Goal: Task Accomplishment & Management: Use online tool/utility

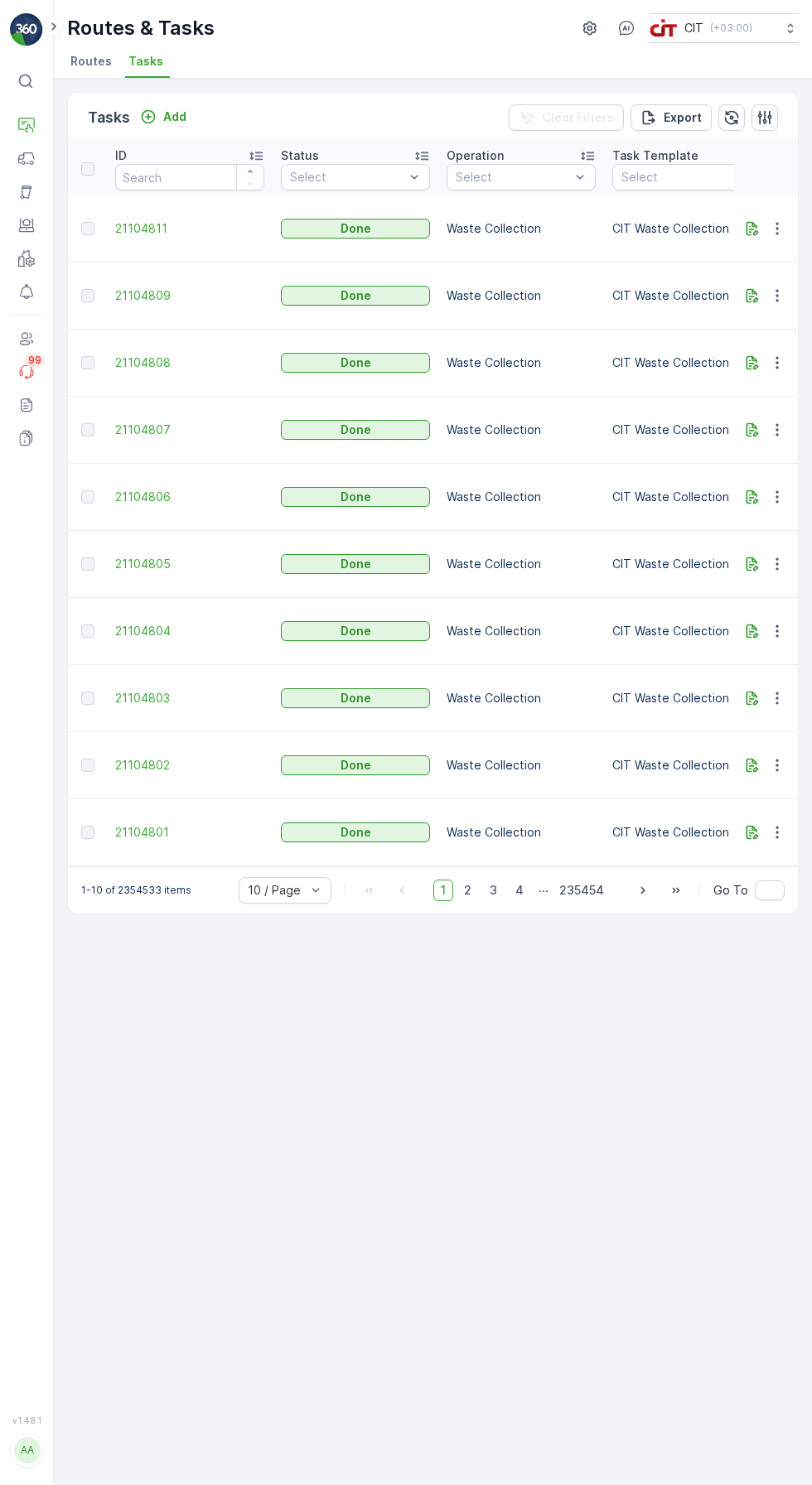
click at [163, 114] on p "Add" at bounding box center [174, 117] width 23 height 16
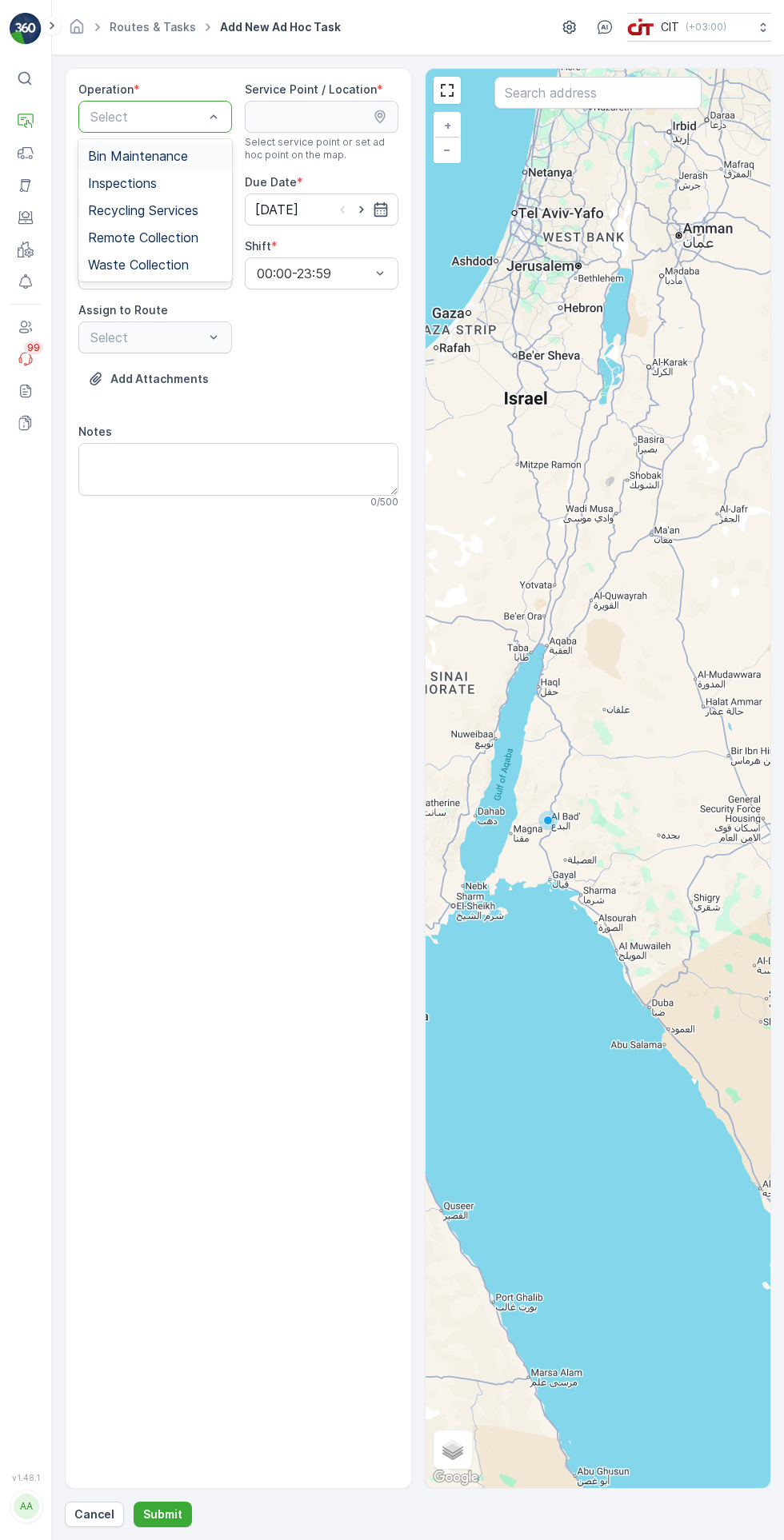
click at [191, 209] on span "Recycling Services" at bounding box center [143, 211] width 110 height 14
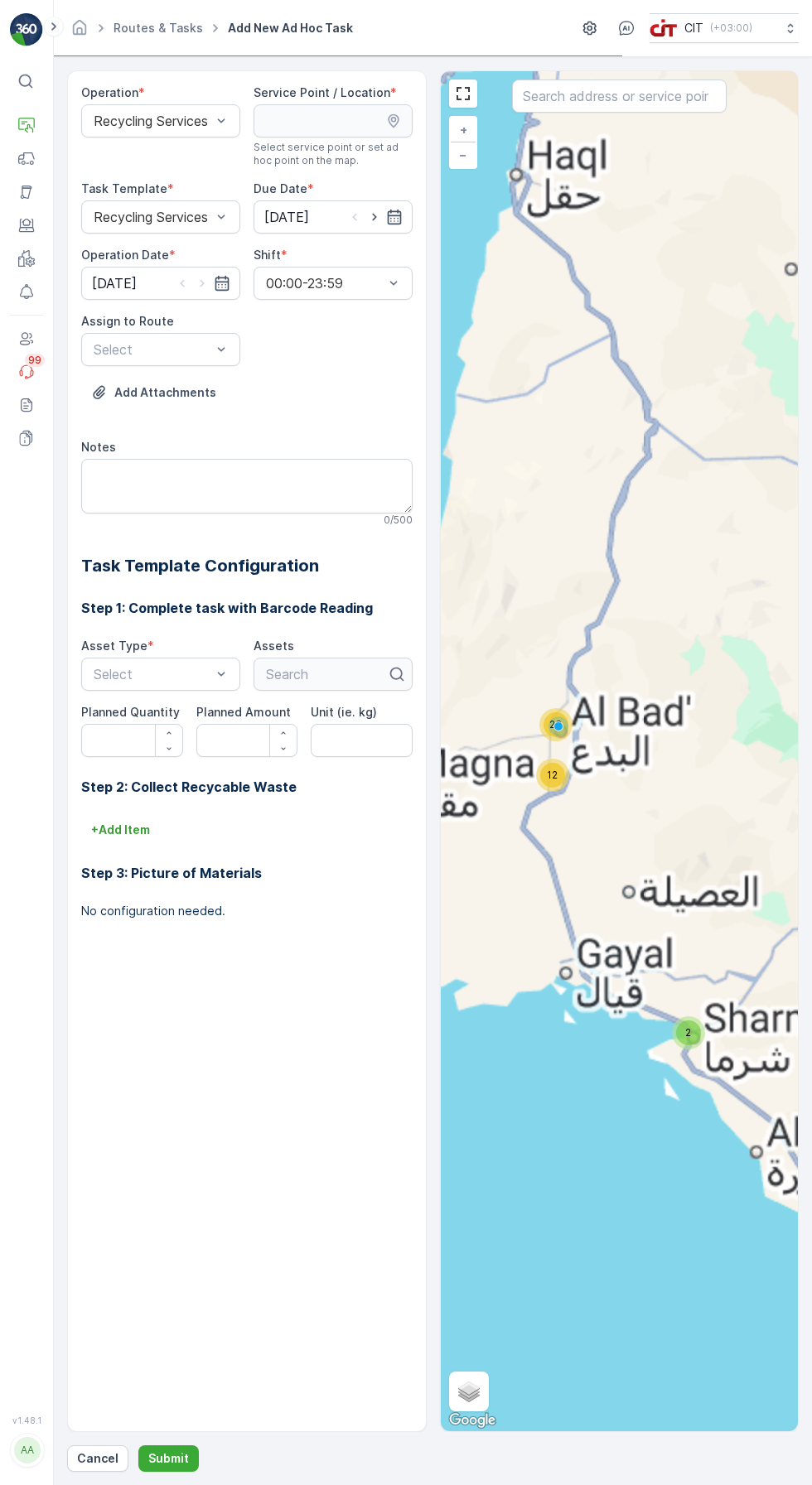
type kg\) "kg"
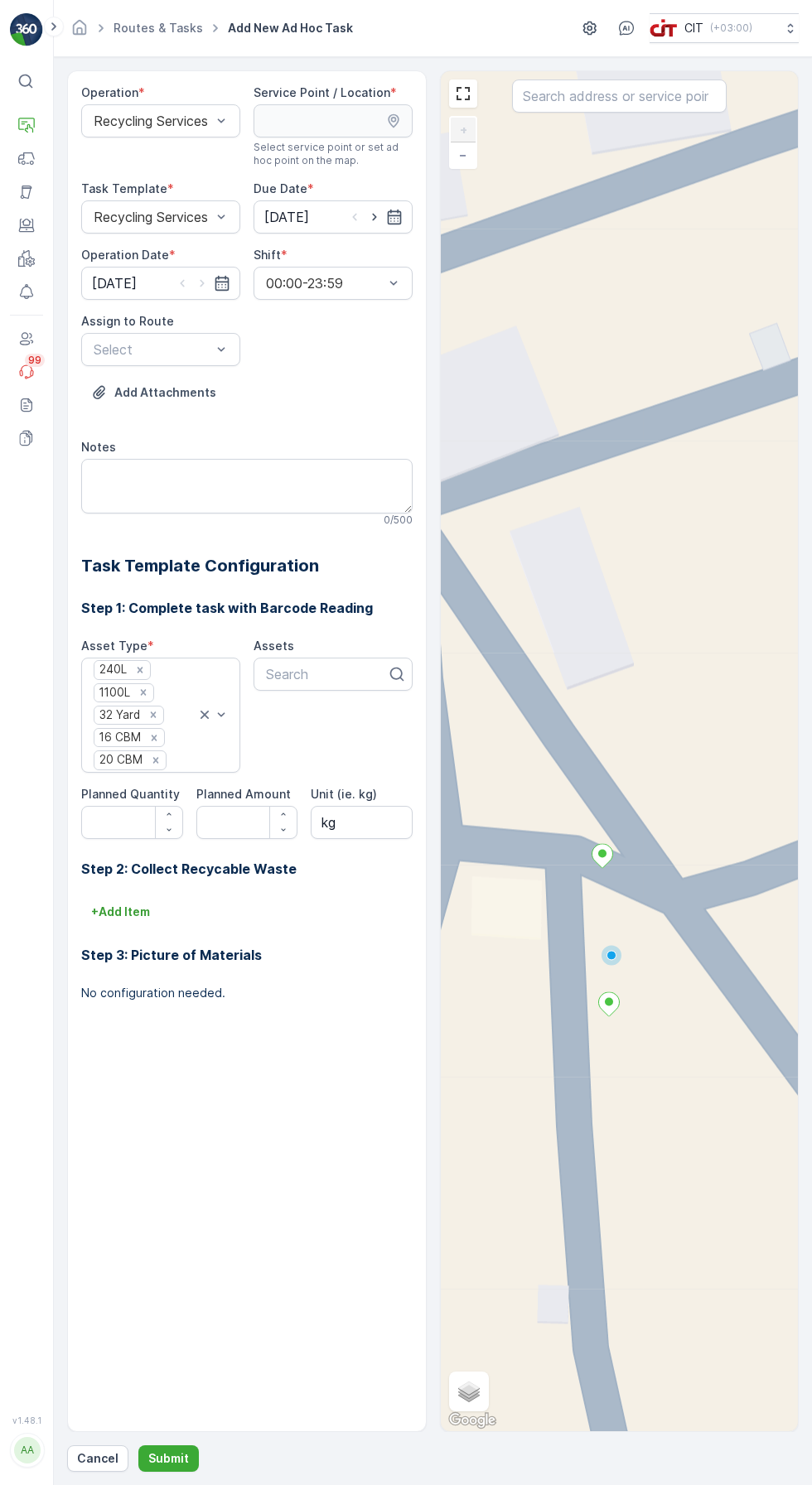
click at [599, 844] on icon at bounding box center [601, 856] width 21 height 24
click at [608, 1009] on icon at bounding box center [608, 1004] width 21 height 24
click at [601, 853] on ellipse at bounding box center [600, 853] width 8 height 8
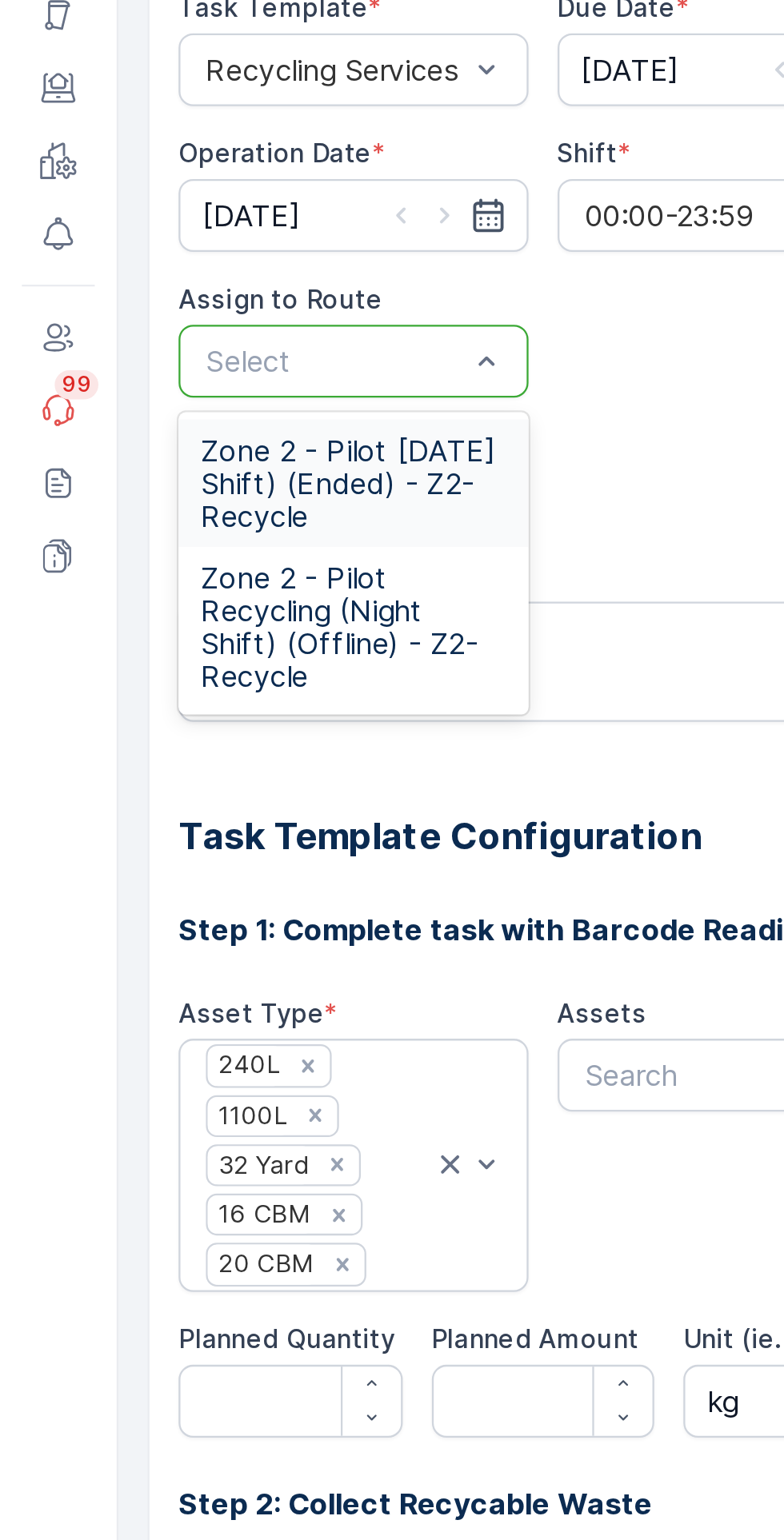
click at [169, 441] on span "Zone 2 - Pilot Recycling (Night Shift) (Offline) - Z2-Recycle" at bounding box center [155, 454] width 134 height 57
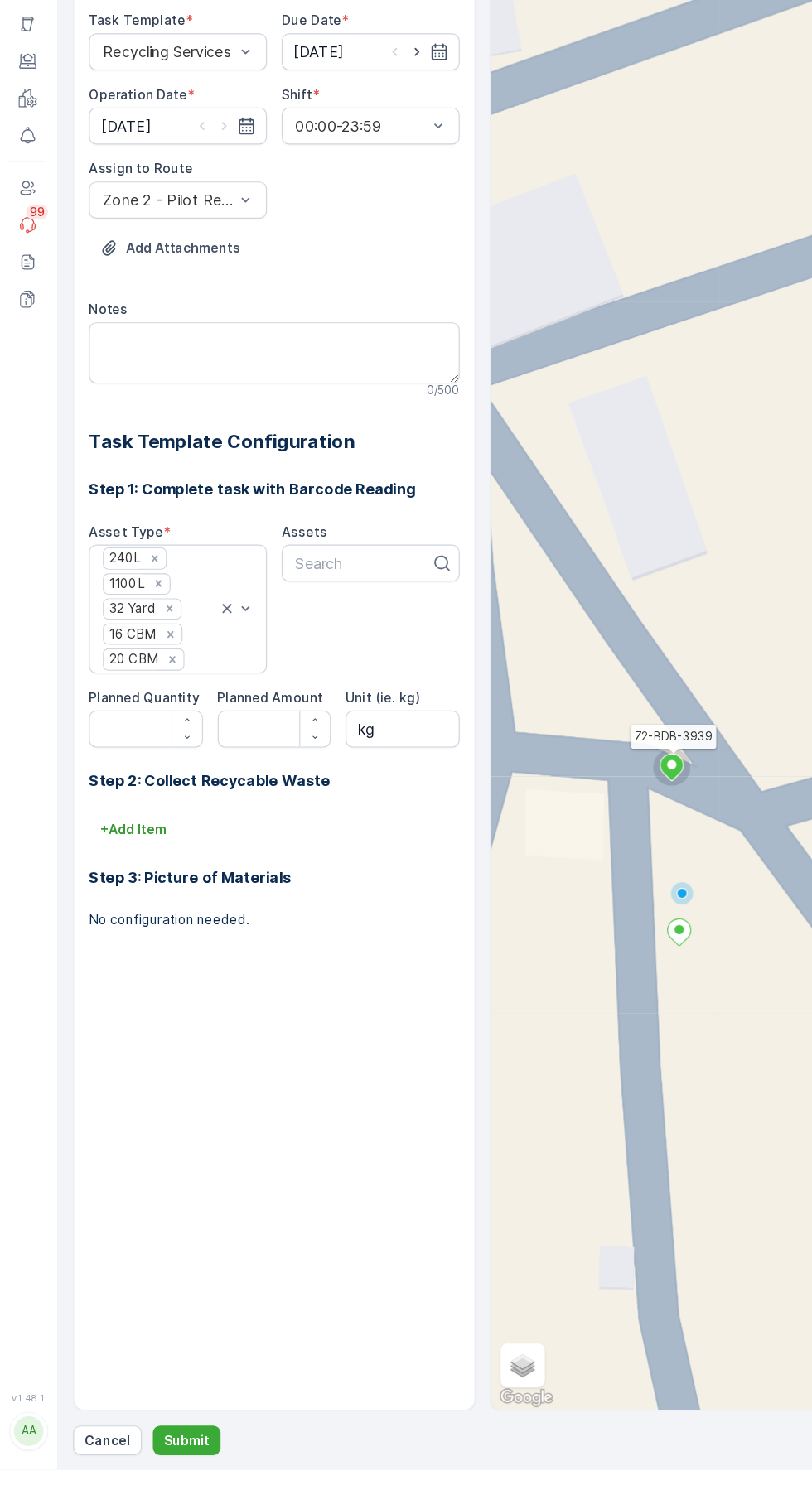
click at [167, 1467] on p "Submit" at bounding box center [168, 1459] width 40 height 16
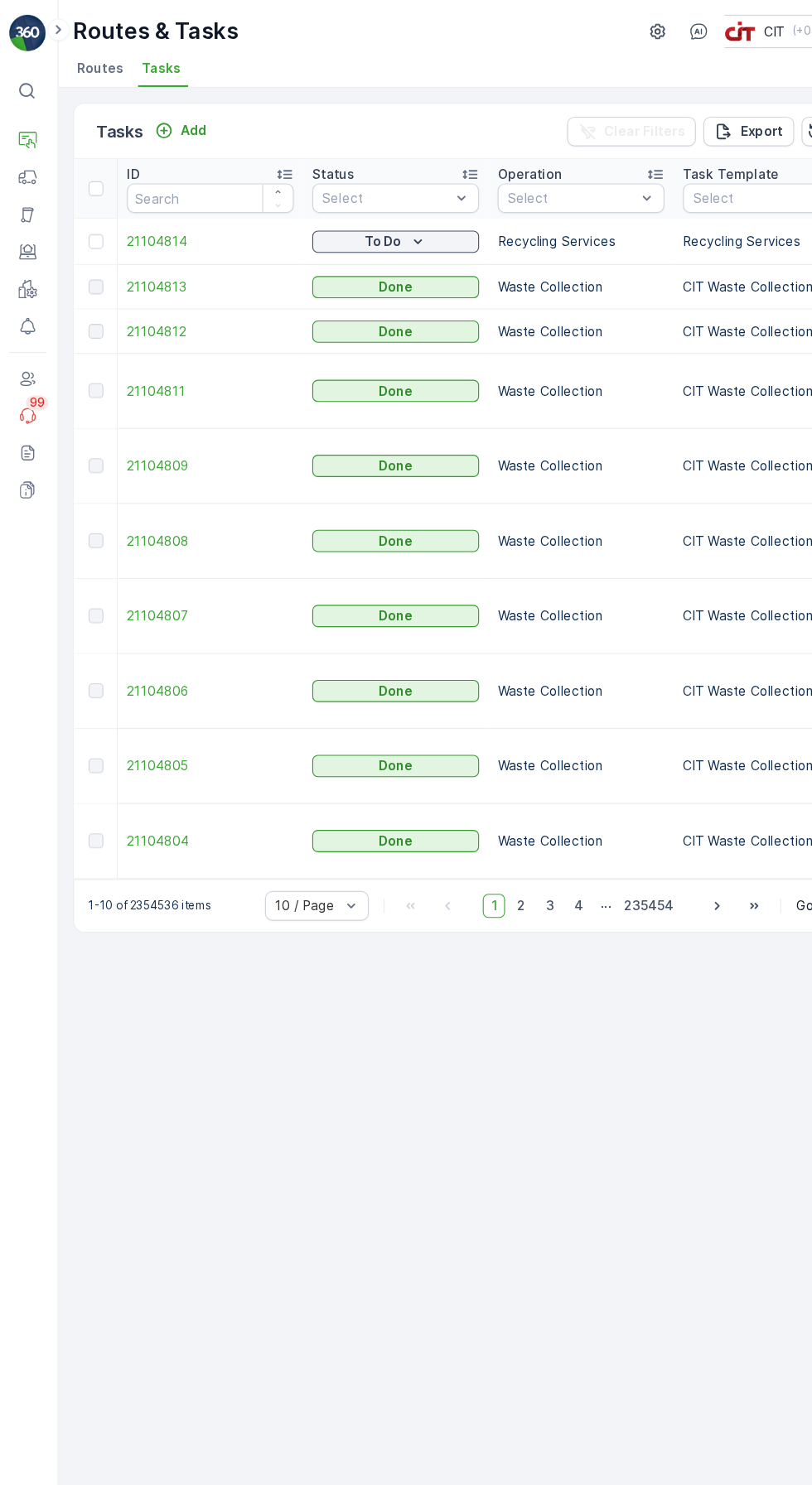
click at [177, 121] on p "Add" at bounding box center [174, 117] width 23 height 16
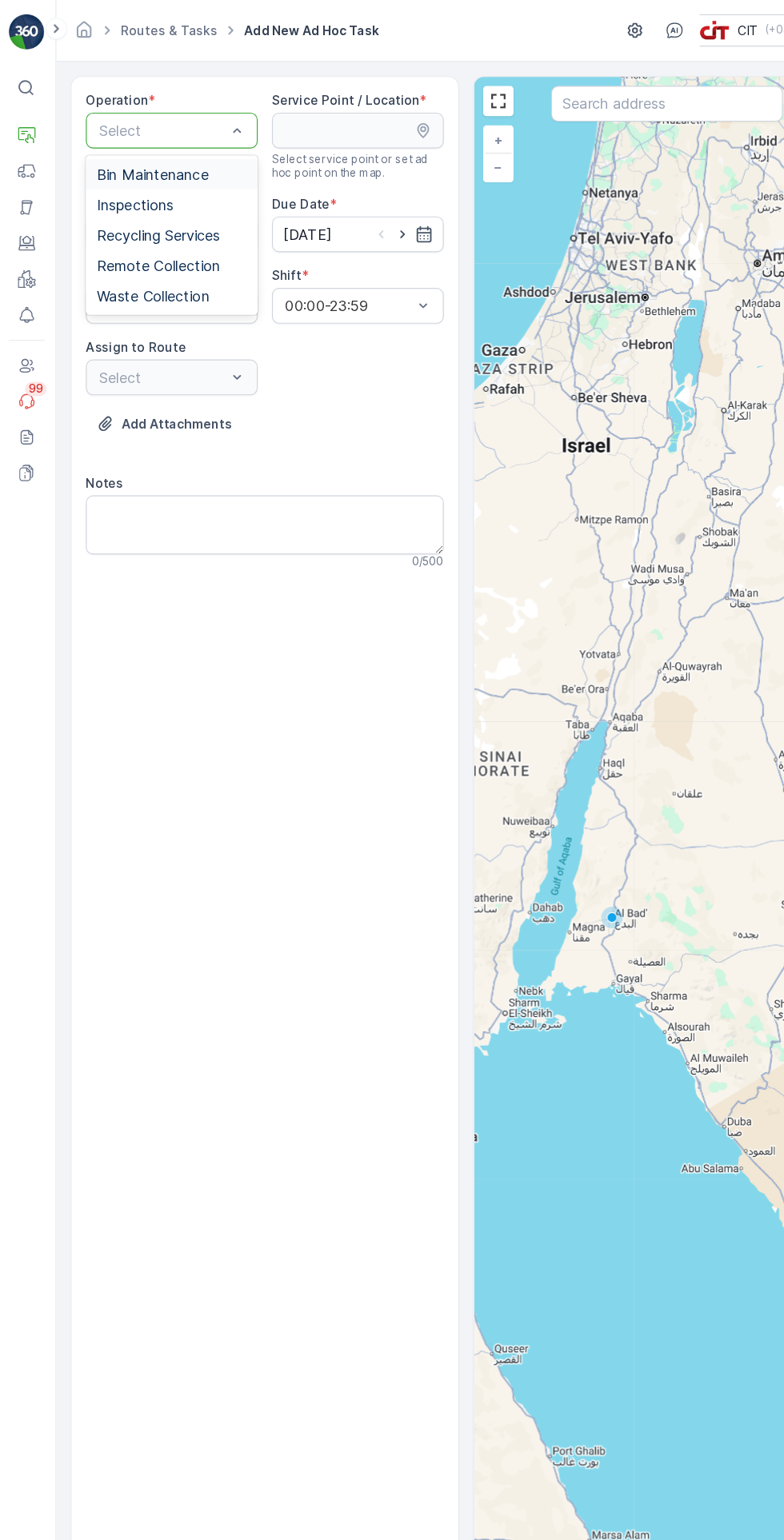
click at [196, 204] on span "Recycling Services" at bounding box center [143, 211] width 110 height 14
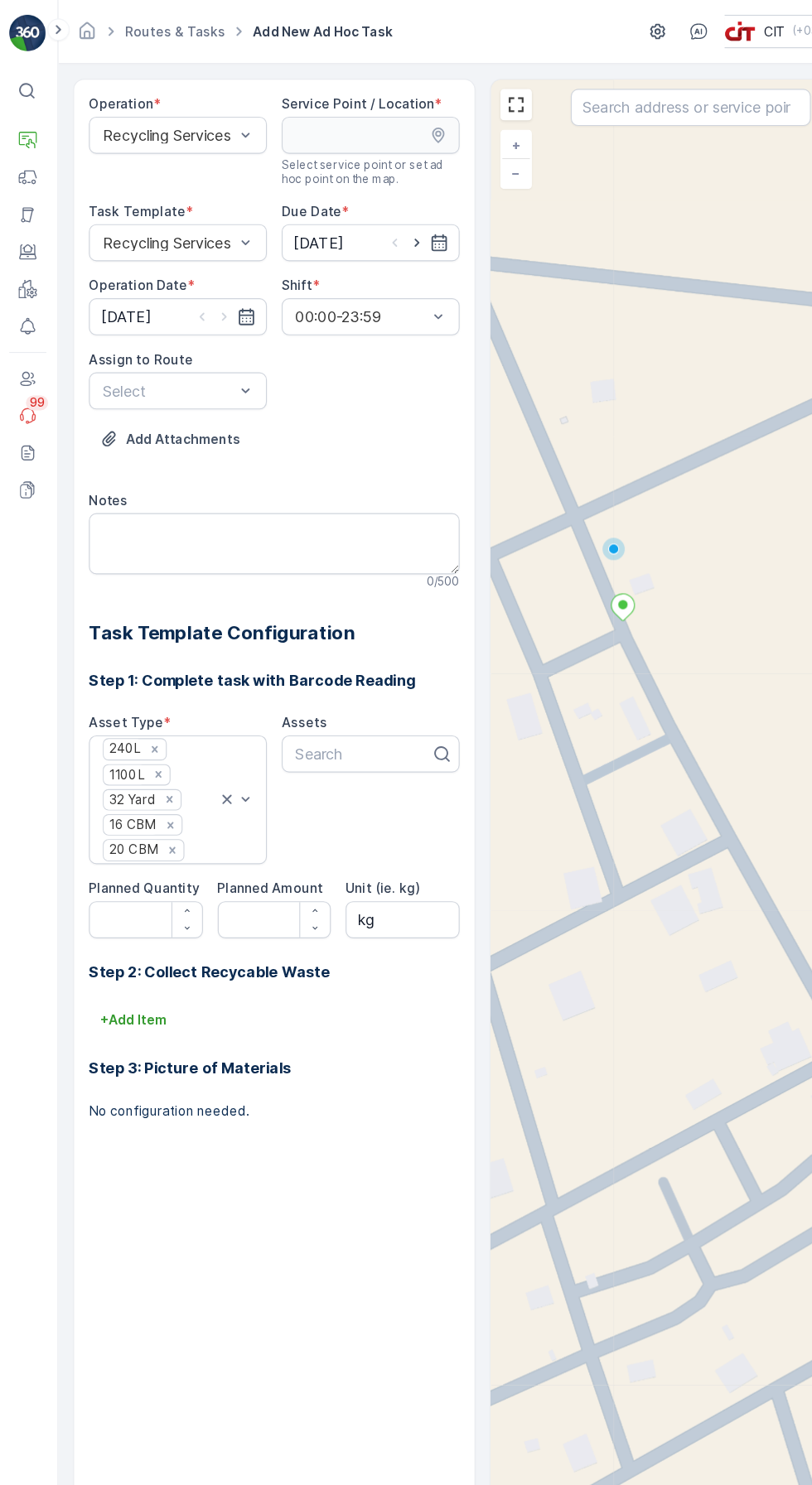
click at [557, 540] on ellipse at bounding box center [557, 540] width 8 height 8
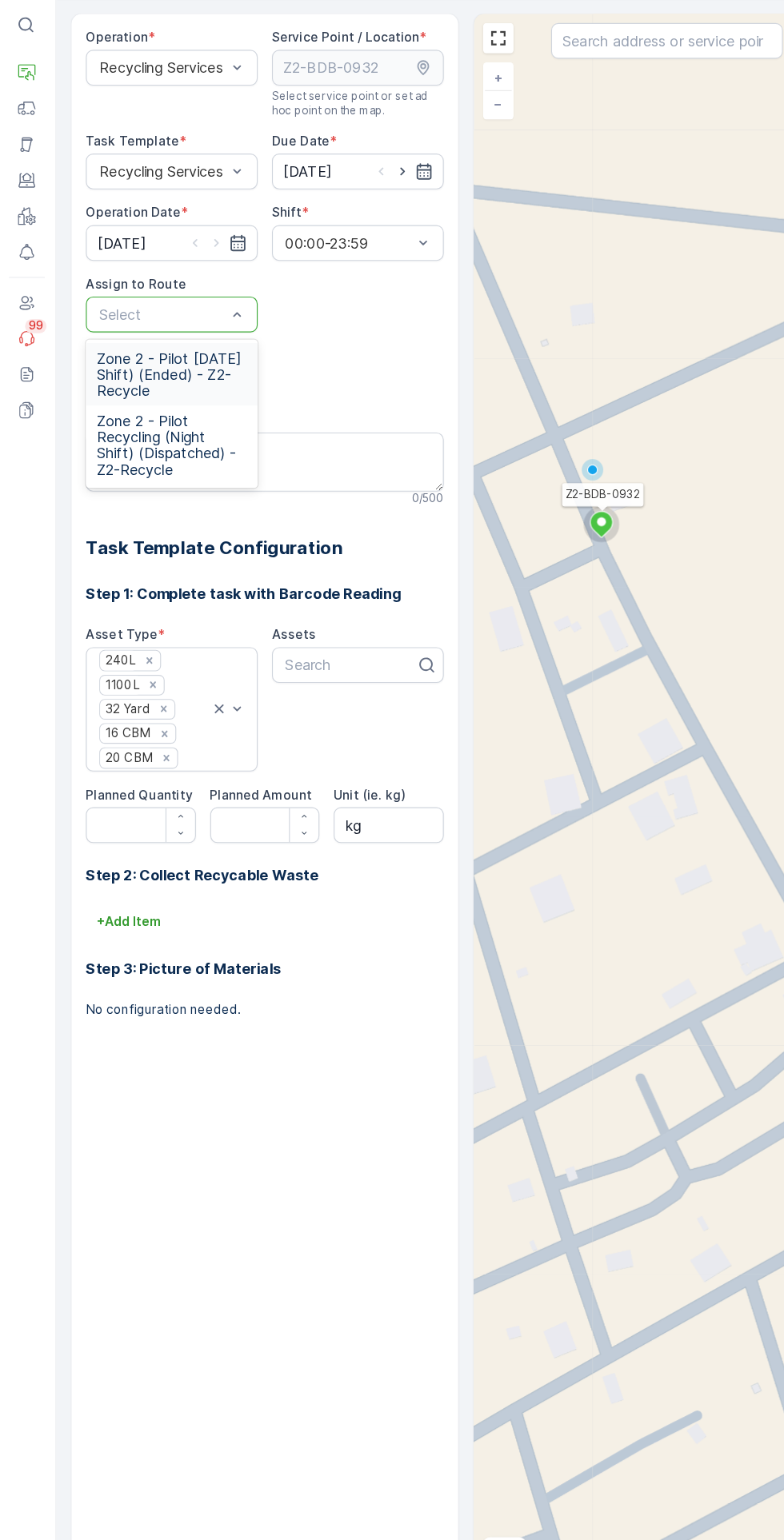
click at [178, 454] on span "Zone 2 - Pilot Recycling (Night Shift) (Dispatched) - Z2-Recycle" at bounding box center [155, 454] width 134 height 57
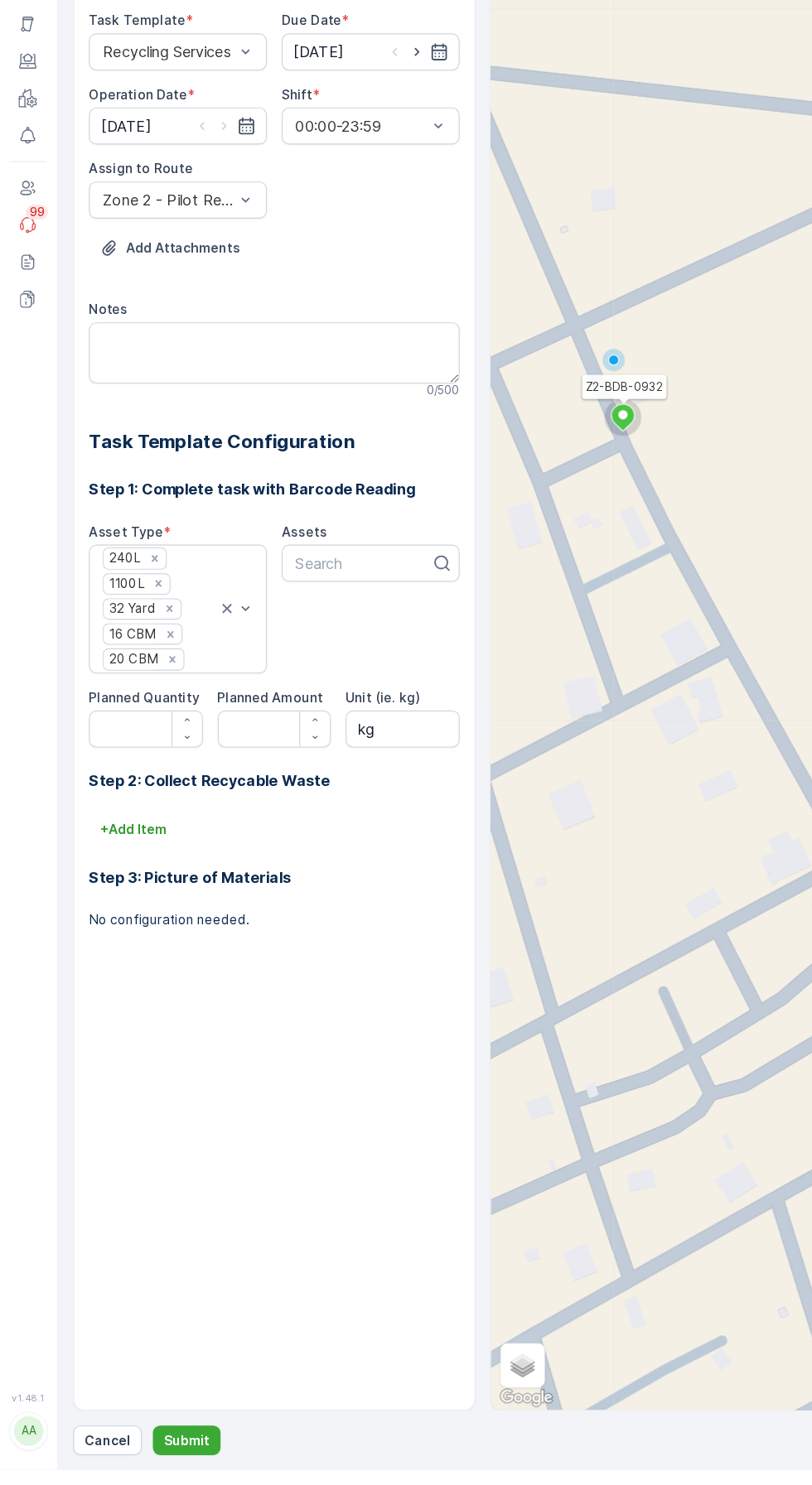
click at [186, 1472] on button "Submit" at bounding box center [169, 1459] width 60 height 26
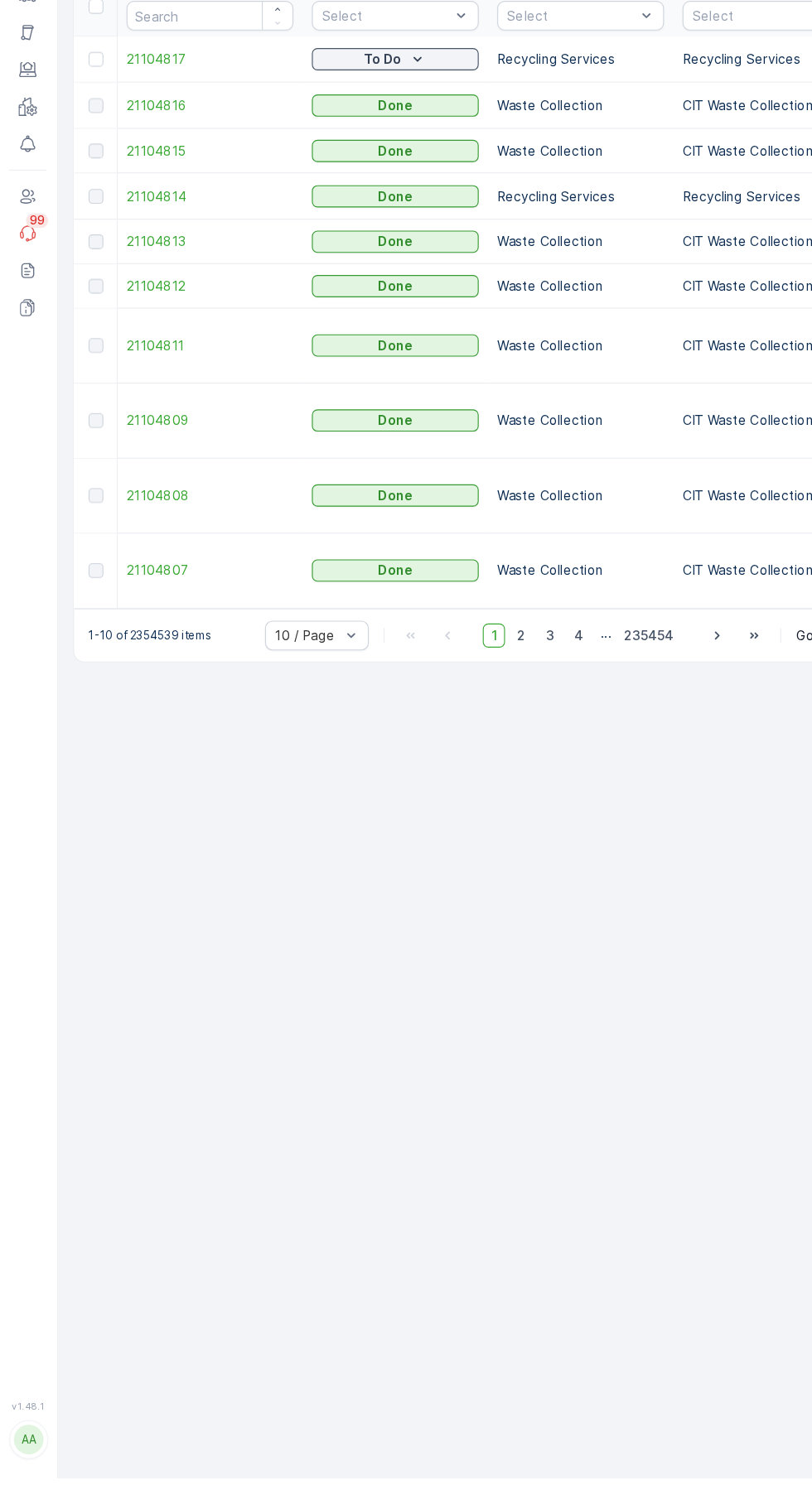
scroll to position [141, 0]
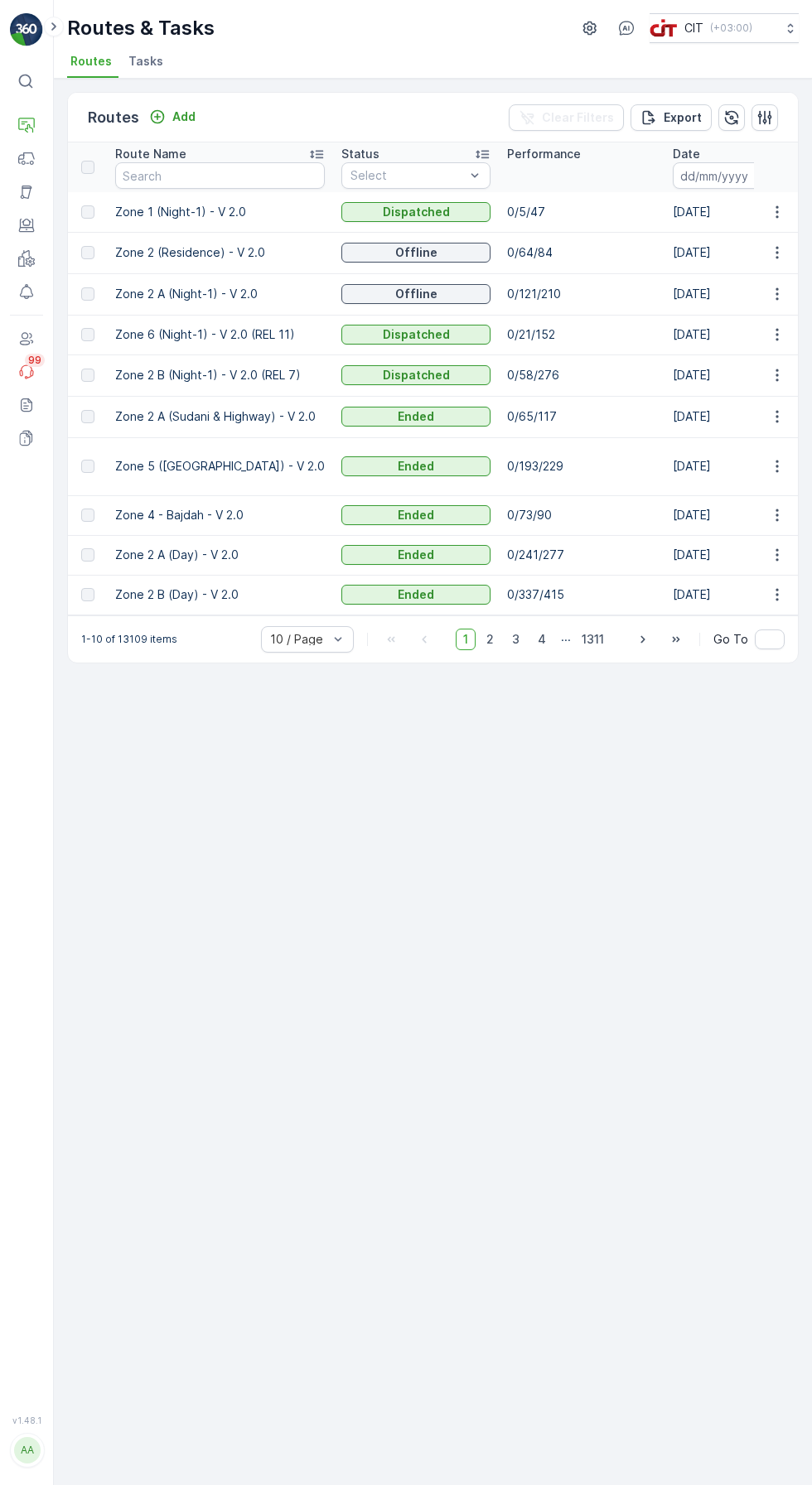
click at [26, 192] on icon at bounding box center [26, 192] width 16 height 16
click at [100, 190] on link "Assets" at bounding box center [86, 190] width 65 height 23
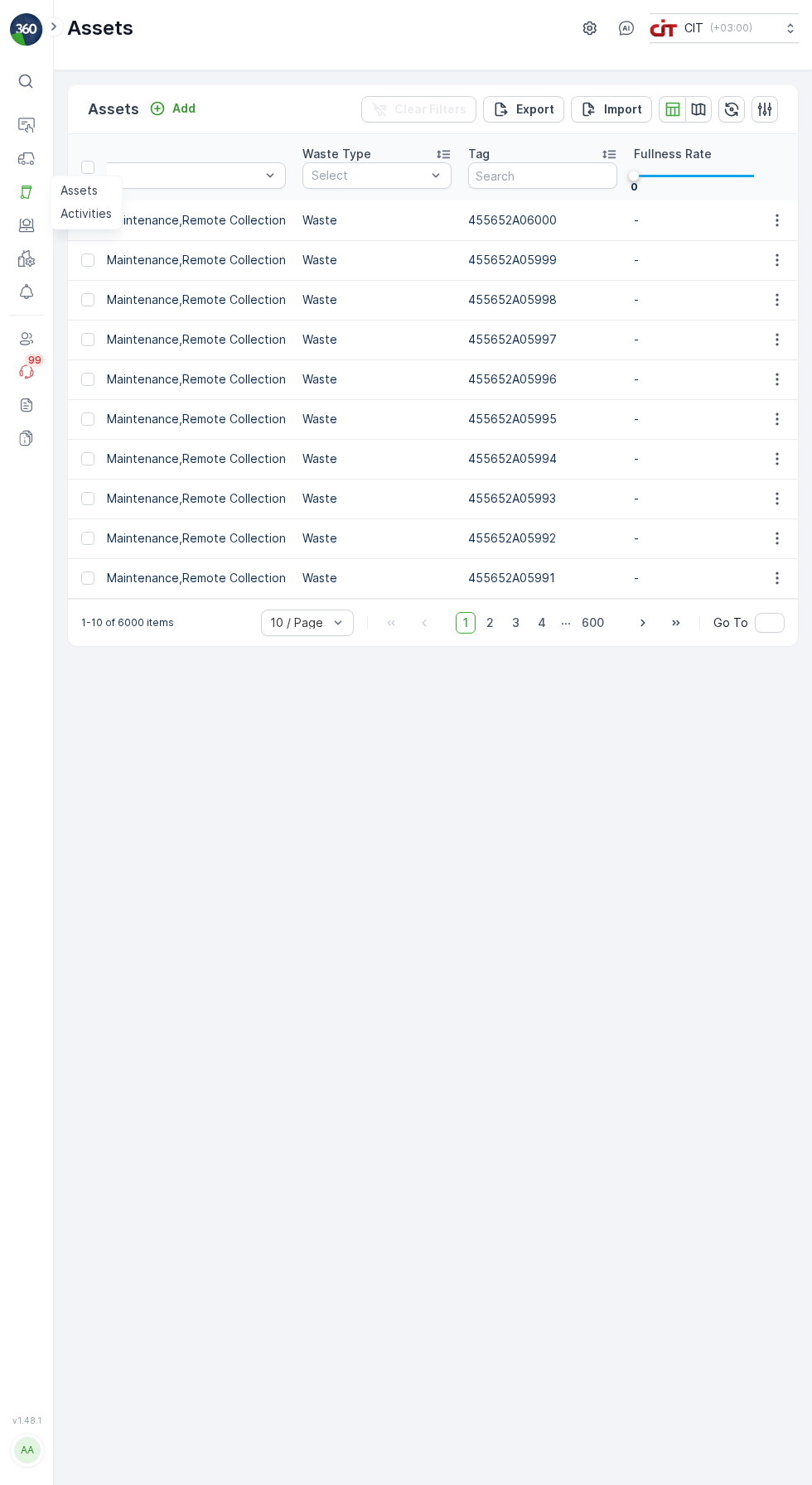
scroll to position [0, 1171]
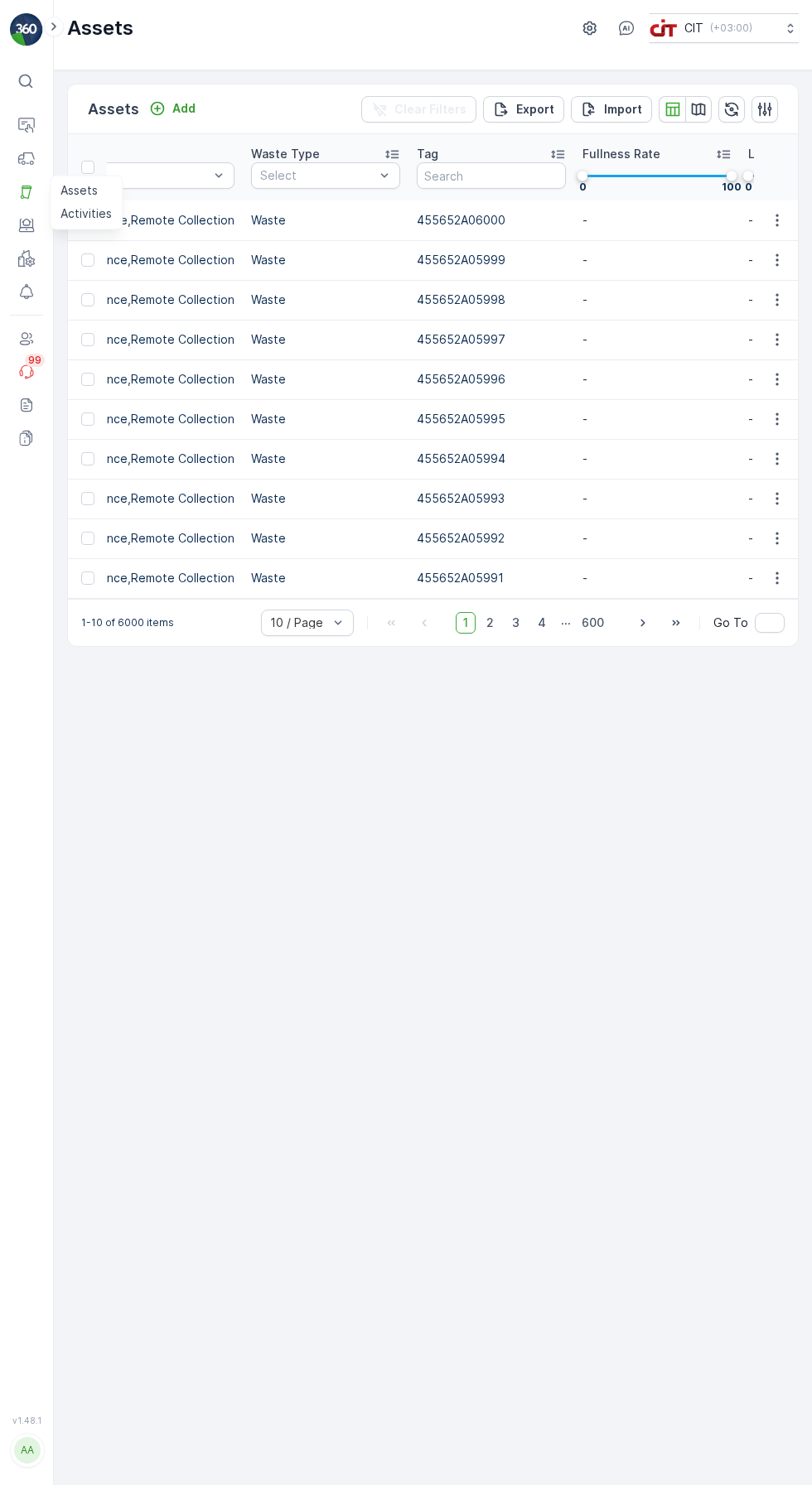
click at [483, 179] on input "text" at bounding box center [491, 175] width 149 height 26
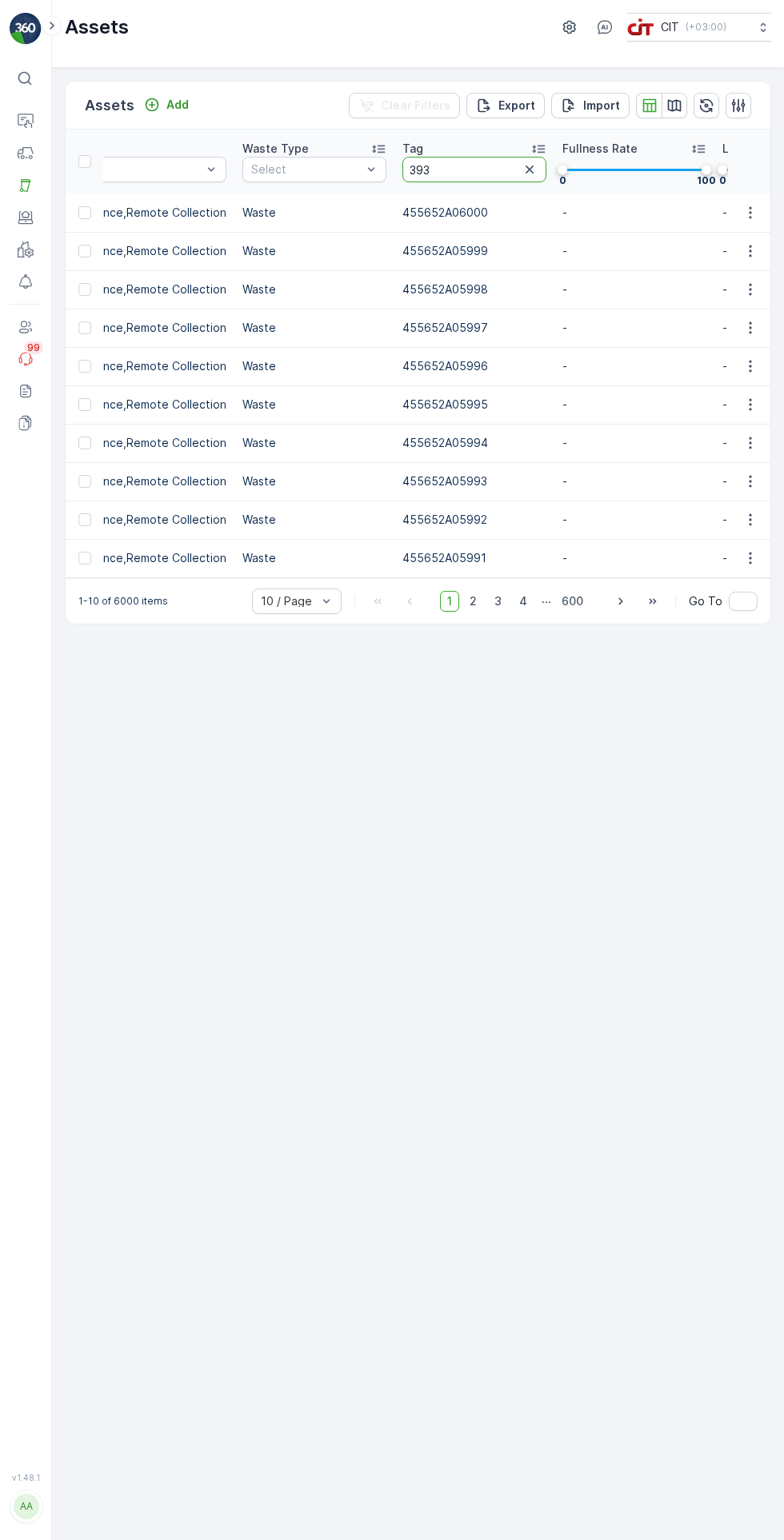
type input "3939"
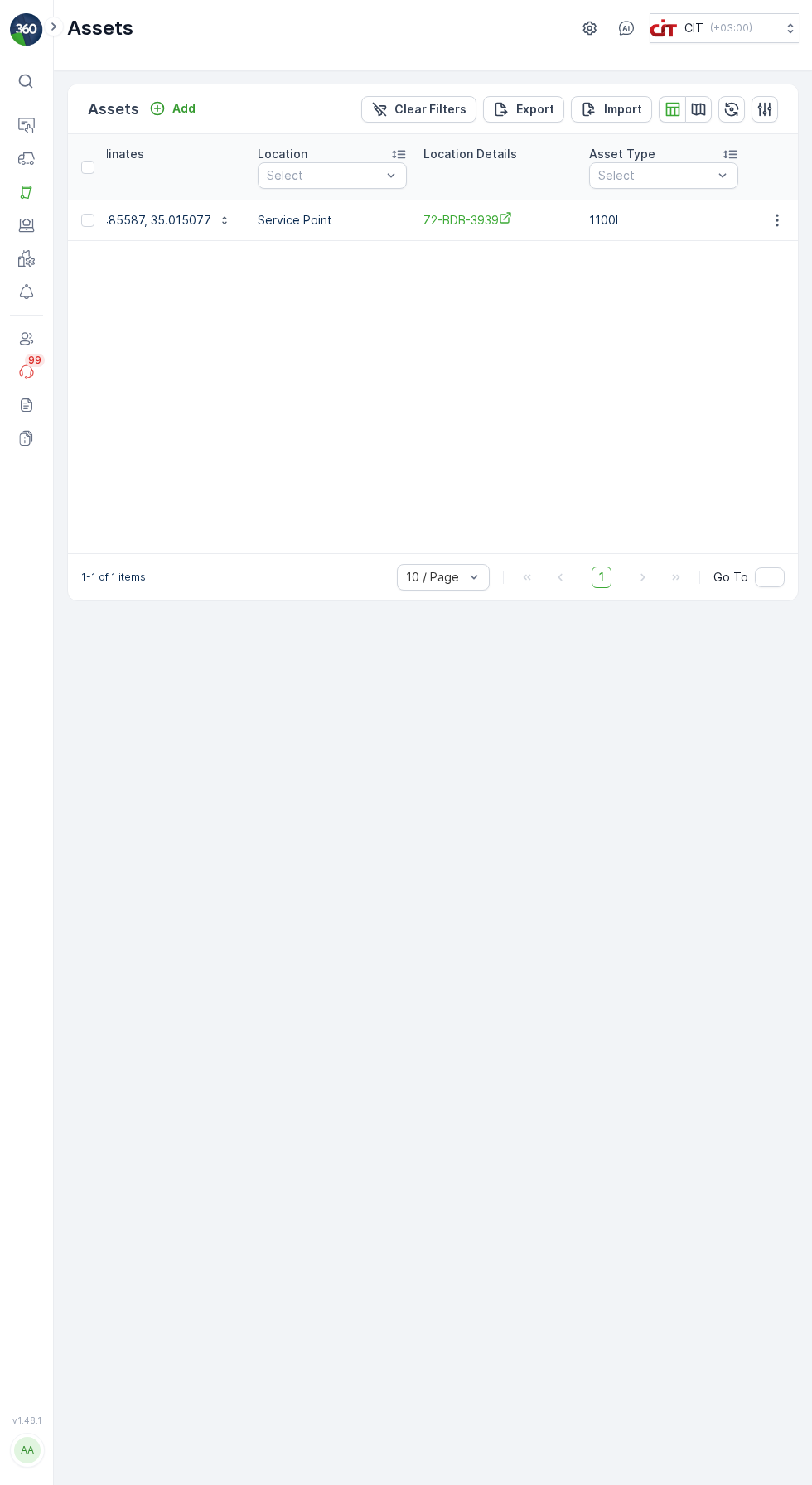
scroll to position [0, 377]
click at [450, 221] on span "Z2-BDB-3939" at bounding box center [493, 219] width 149 height 17
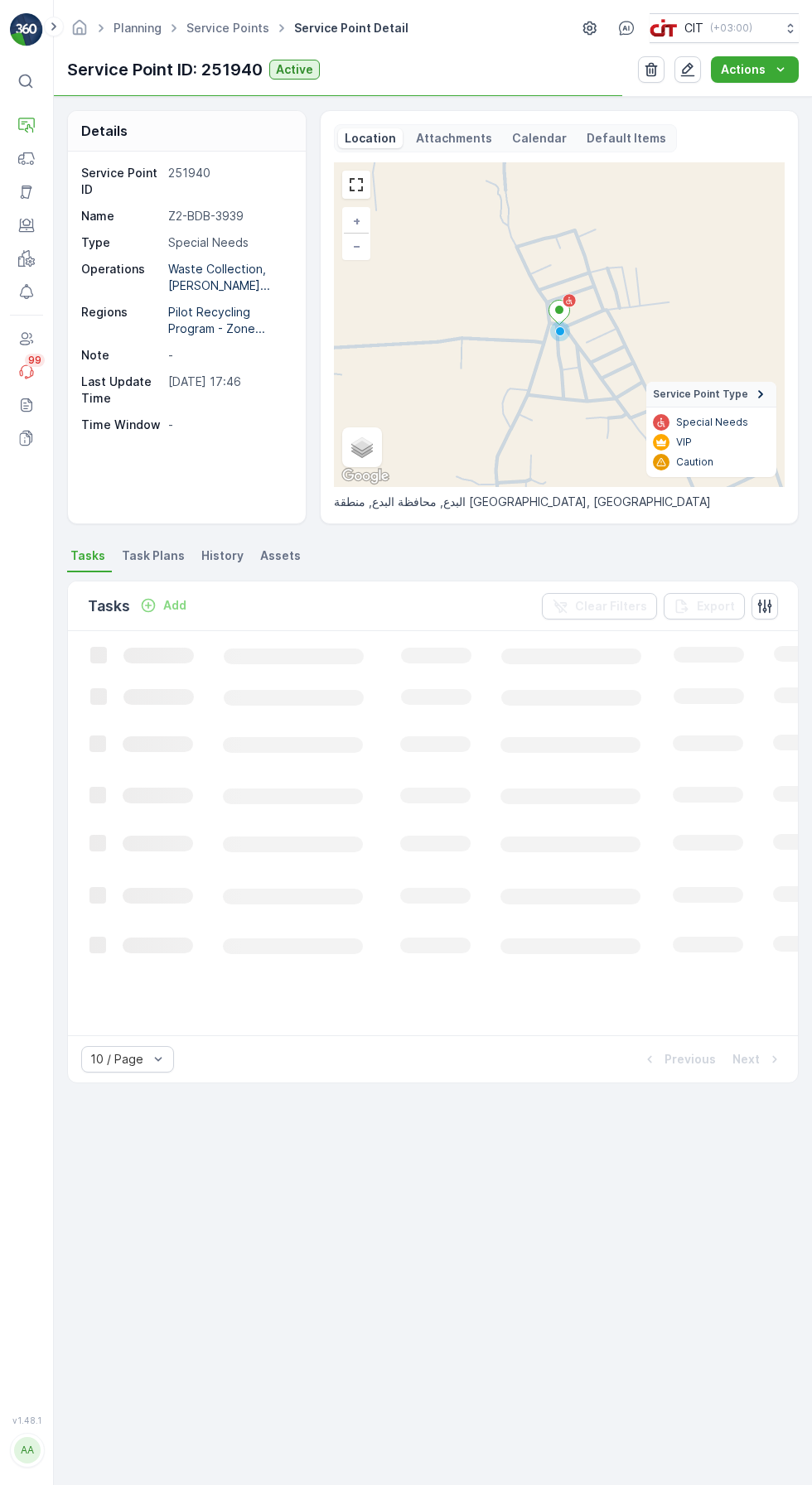
click at [143, 548] on span "Task Plans" at bounding box center [152, 556] width 63 height 16
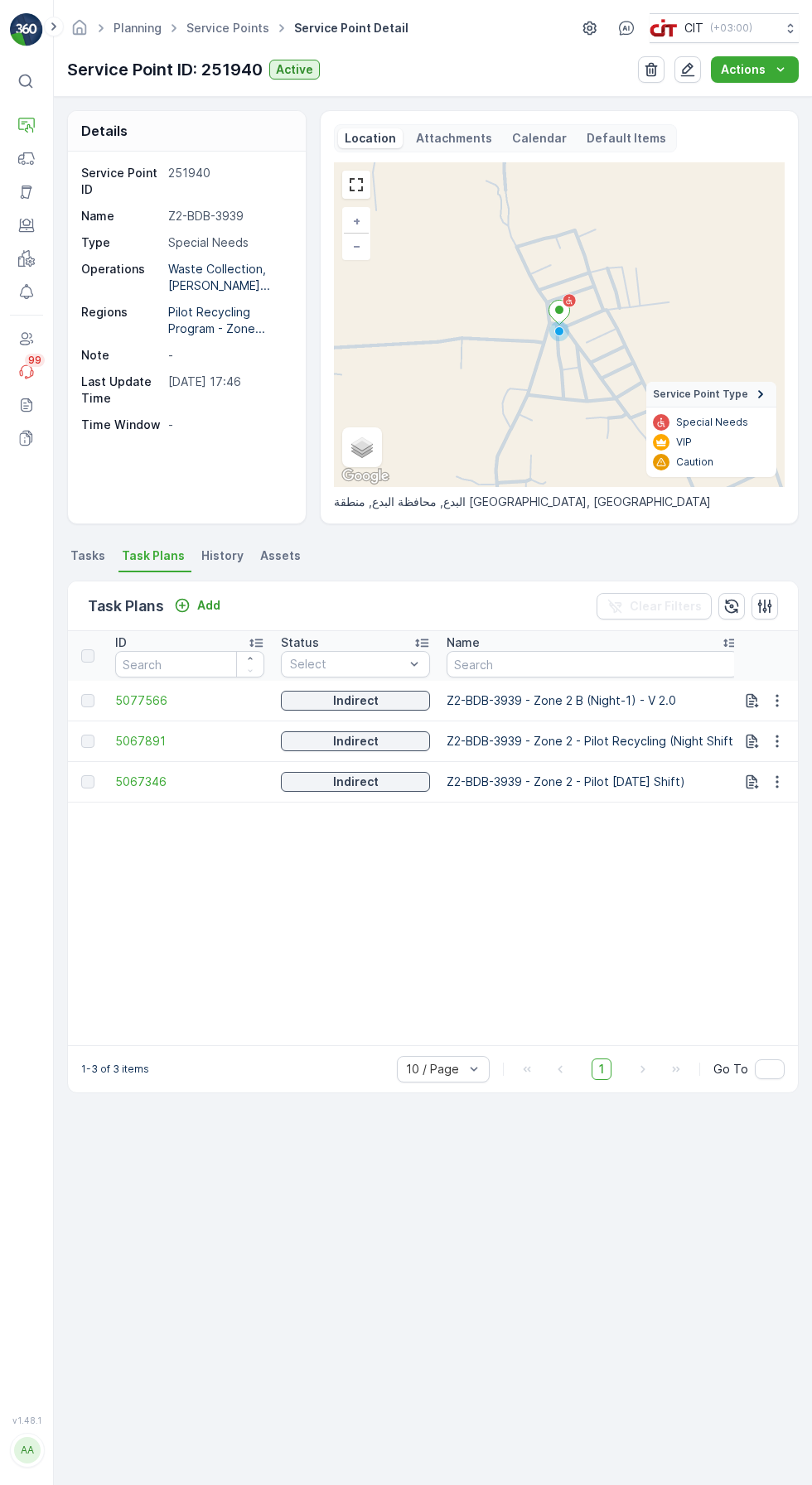
click at [204, 605] on p "Add" at bounding box center [208, 605] width 23 height 16
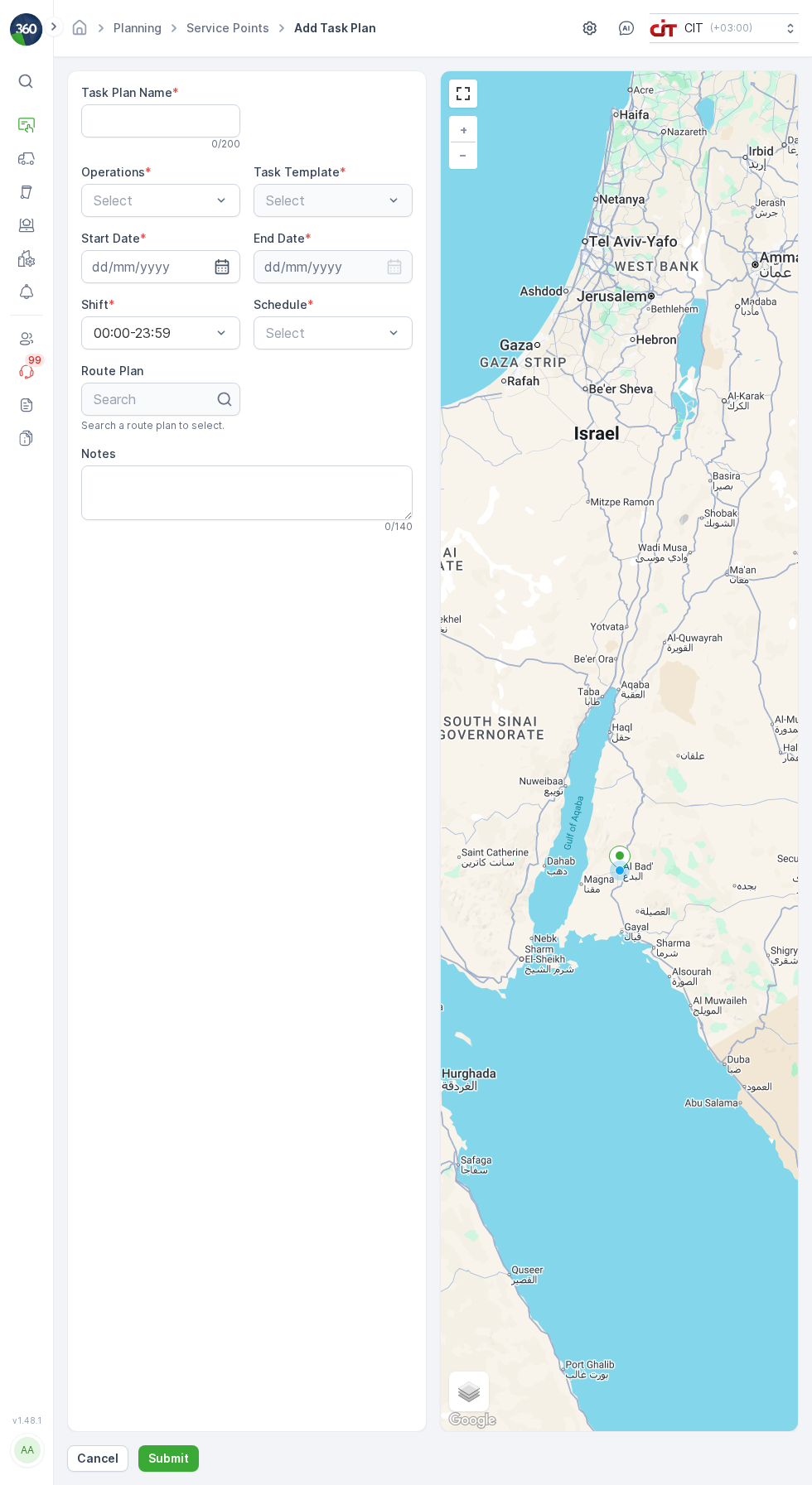
click at [198, 112] on Name "Task Plan Name" at bounding box center [161, 120] width 159 height 33
